Goal: Information Seeking & Learning: Learn about a topic

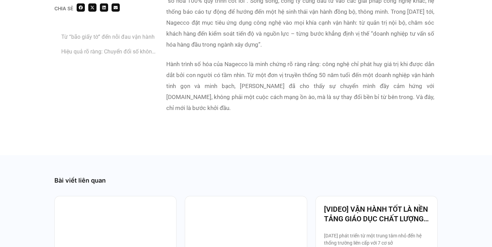
scroll to position [1541, 0]
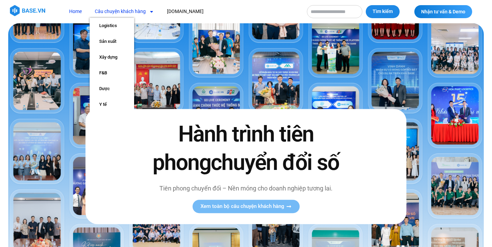
click at [139, 12] on link "Câu chuyện khách hàng" at bounding box center [124, 11] width 69 height 13
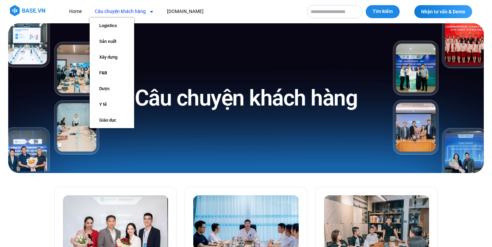
click at [147, 12] on span "Menu" at bounding box center [150, 12] width 8 height 12
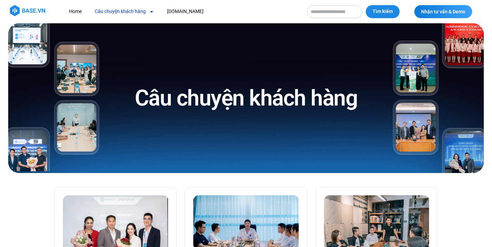
click at [147, 12] on span "Menu" at bounding box center [150, 12] width 8 height 12
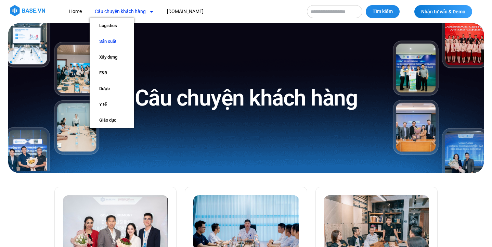
click at [118, 40] on link "Sản xuất" at bounding box center [112, 42] width 44 height 16
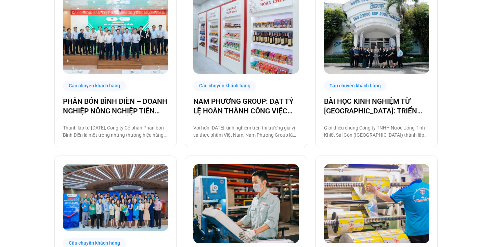
scroll to position [654, 0]
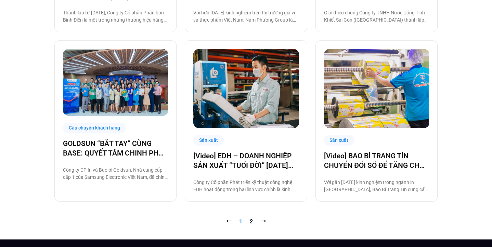
click at [253, 221] on nav "⭠ Trang 1 Trang 2 ⭢" at bounding box center [245, 221] width 383 height 8
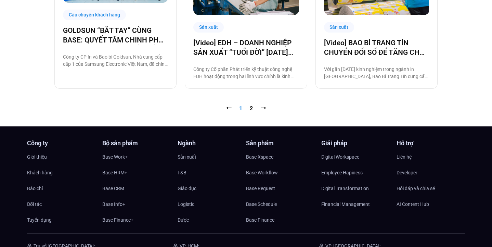
scroll to position [768, 0]
